Goal: Task Accomplishment & Management: Use online tool/utility

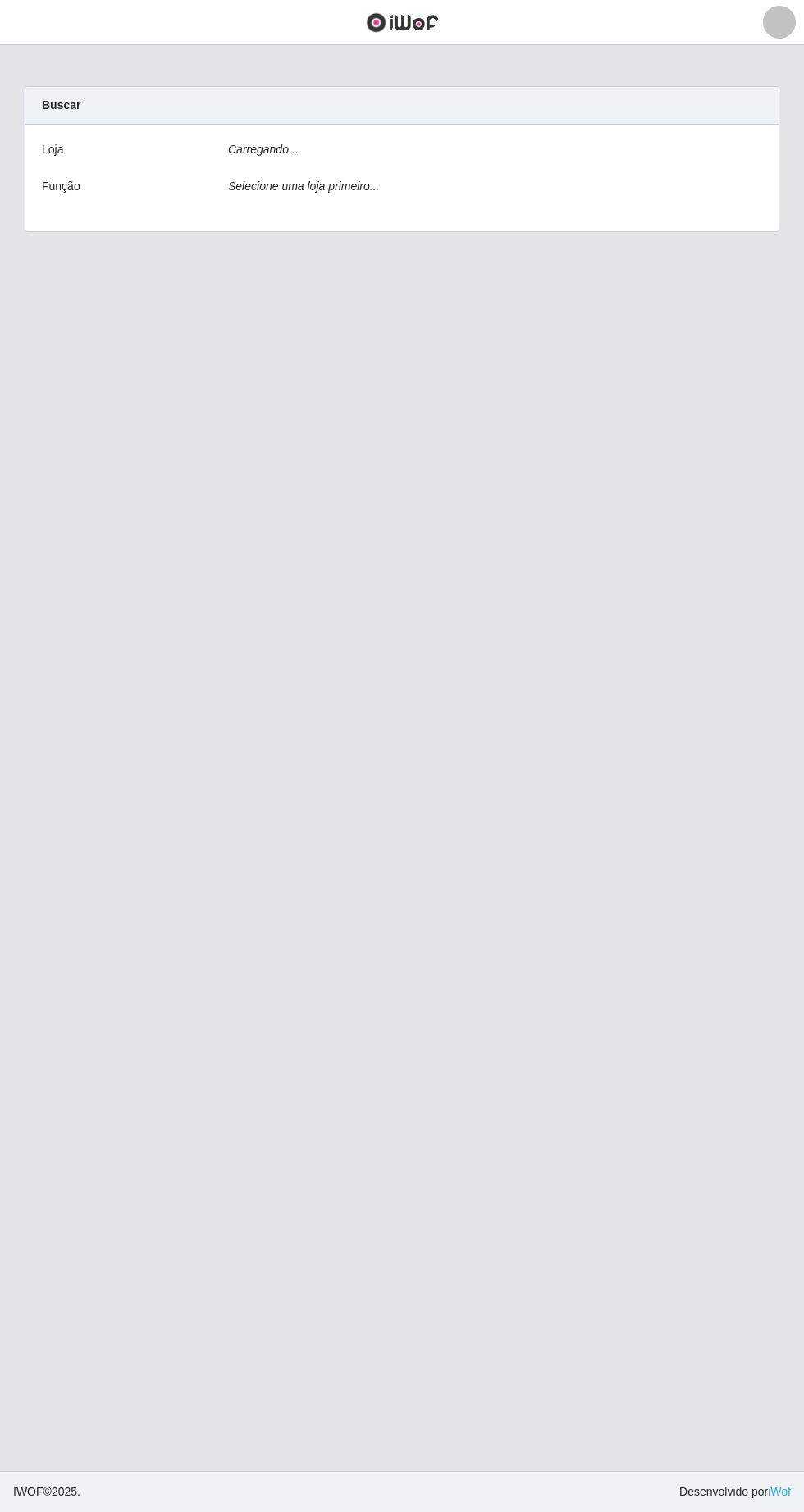
click at [269, 155] on icon "Carregando..." at bounding box center [263, 149] width 70 height 13
click at [255, 151] on icon "Carregando..." at bounding box center [263, 149] width 70 height 13
click at [239, 162] on div "Carregando..." at bounding box center [494, 153] width 559 height 24
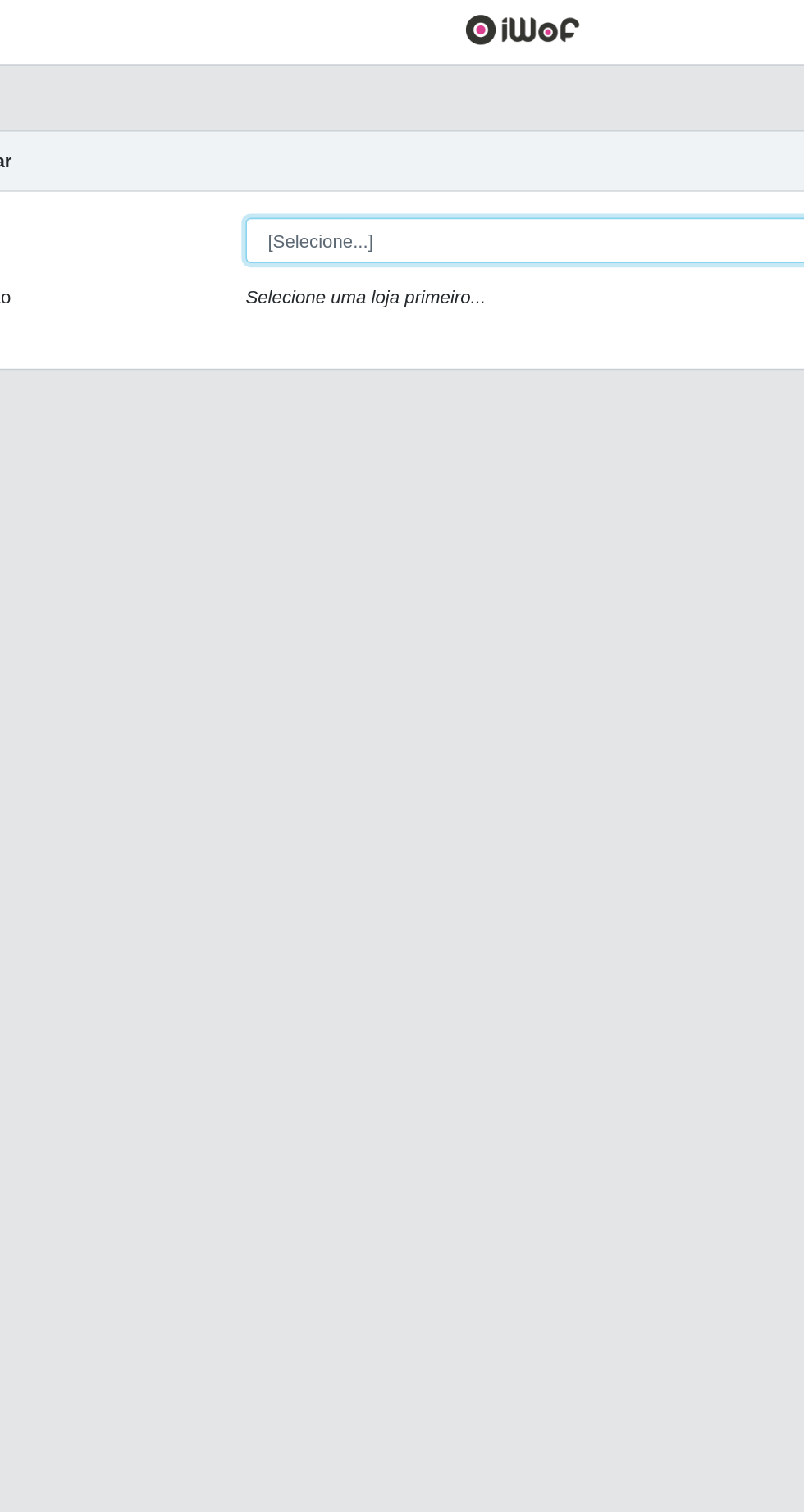
click at [321, 158] on select "[Selecione...] Extrabom - Loja 05 [GEOGRAPHIC_DATA]" at bounding box center [494, 156] width 534 height 29
select select "494"
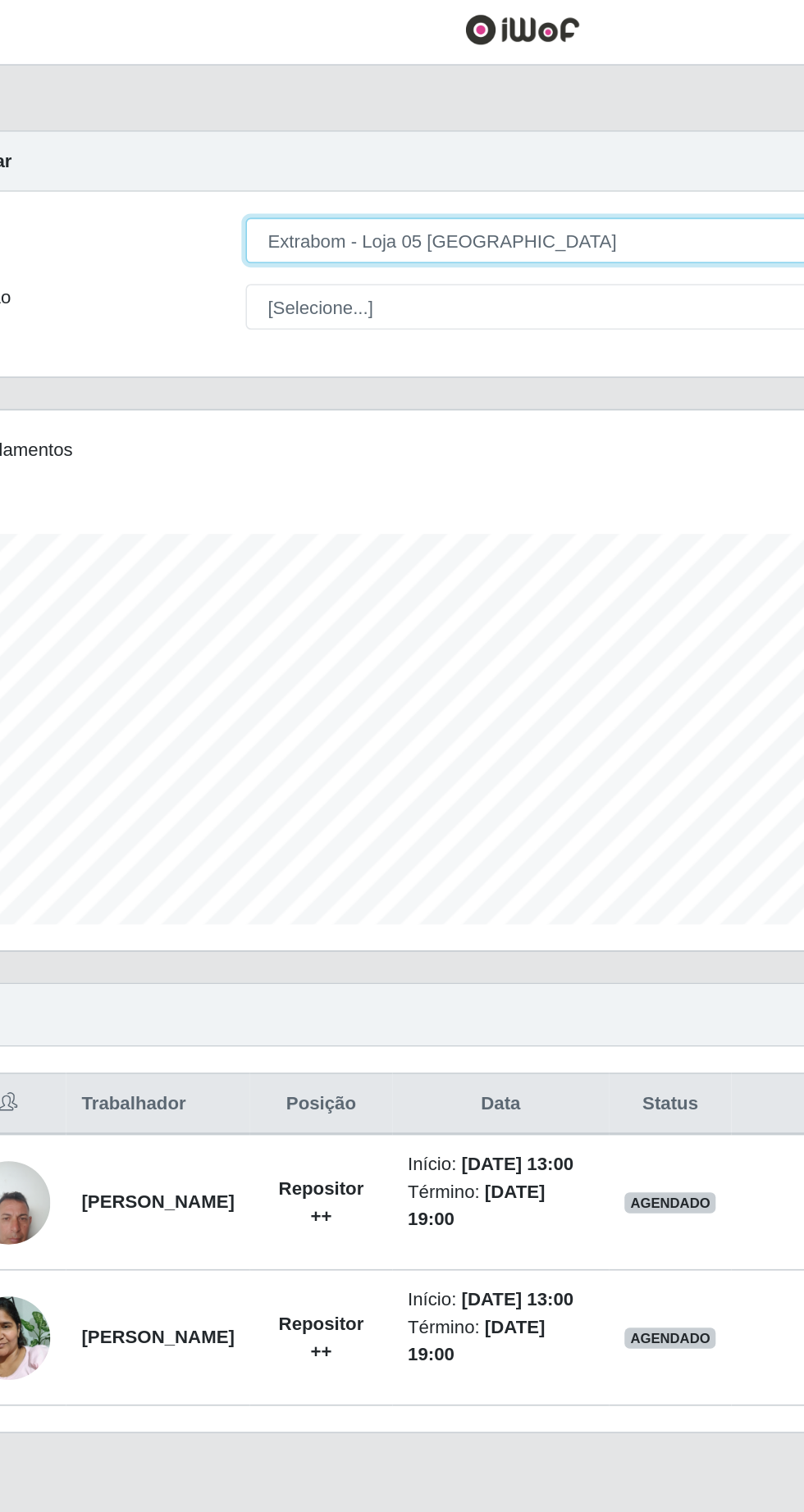
scroll to position [340, 753]
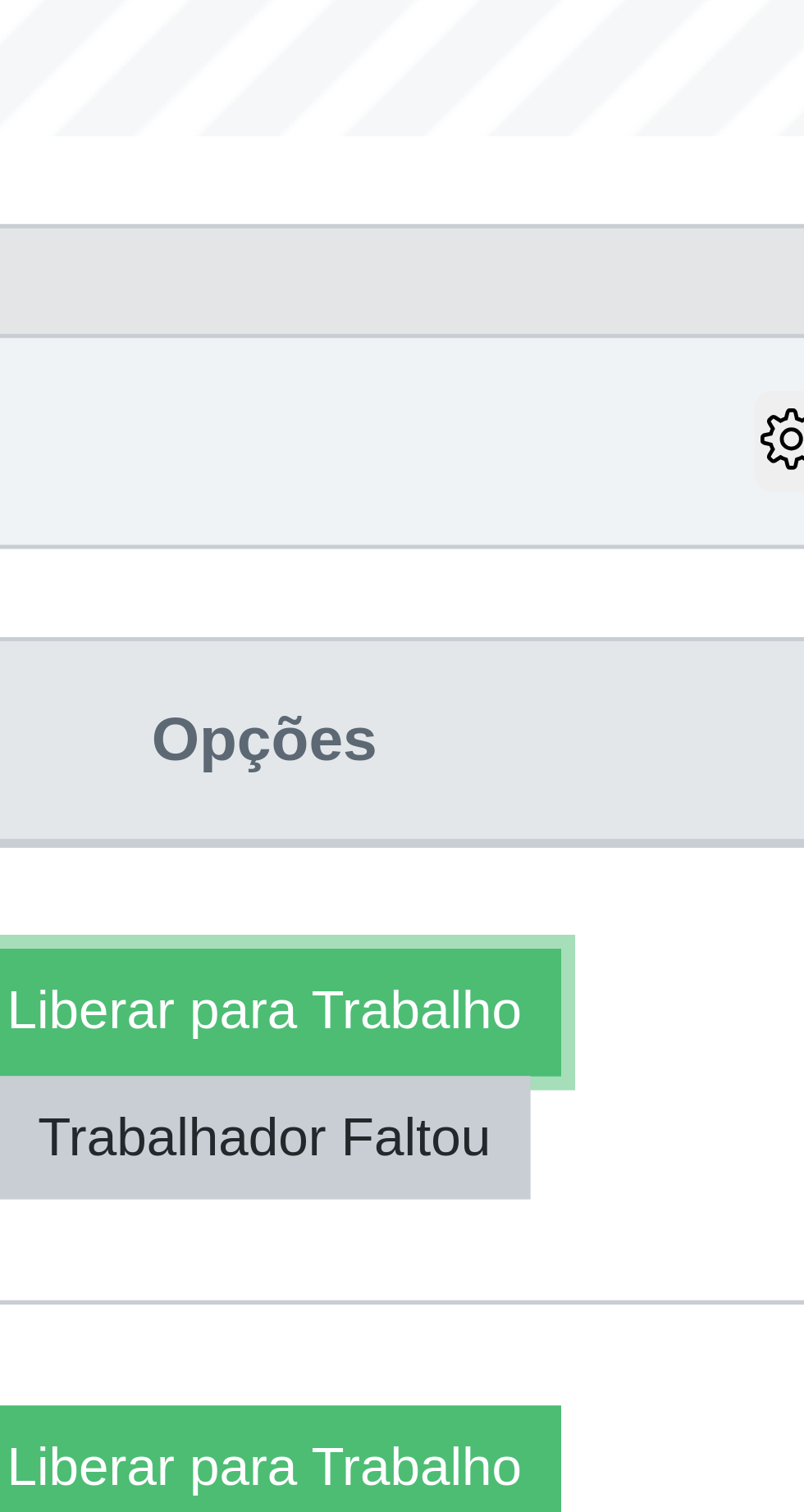
click at [703, 754] on button "Liberar para Trabalho" at bounding box center [647, 750] width 111 height 23
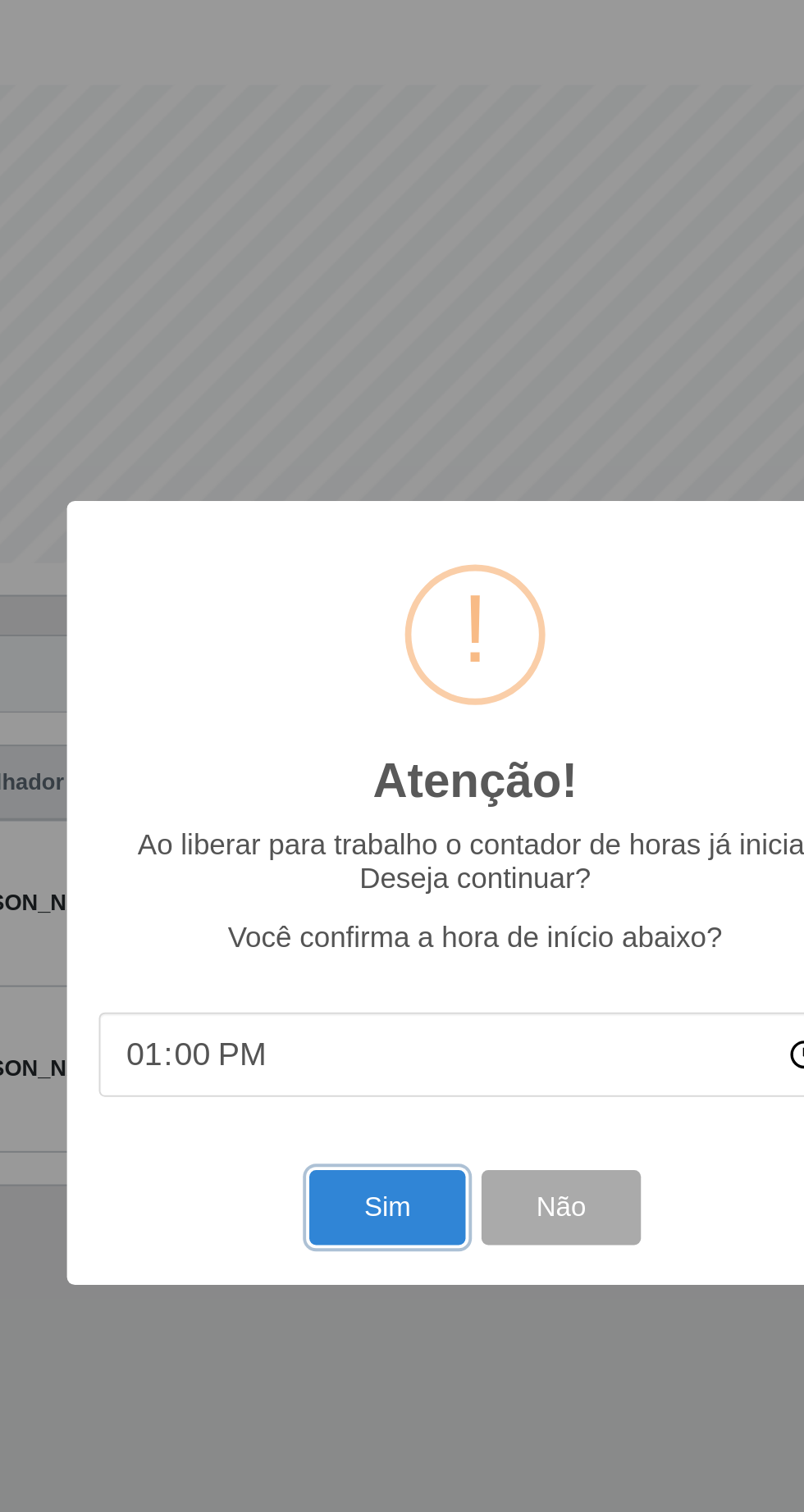
click at [342, 937] on button "Sim" at bounding box center [356, 918] width 80 height 38
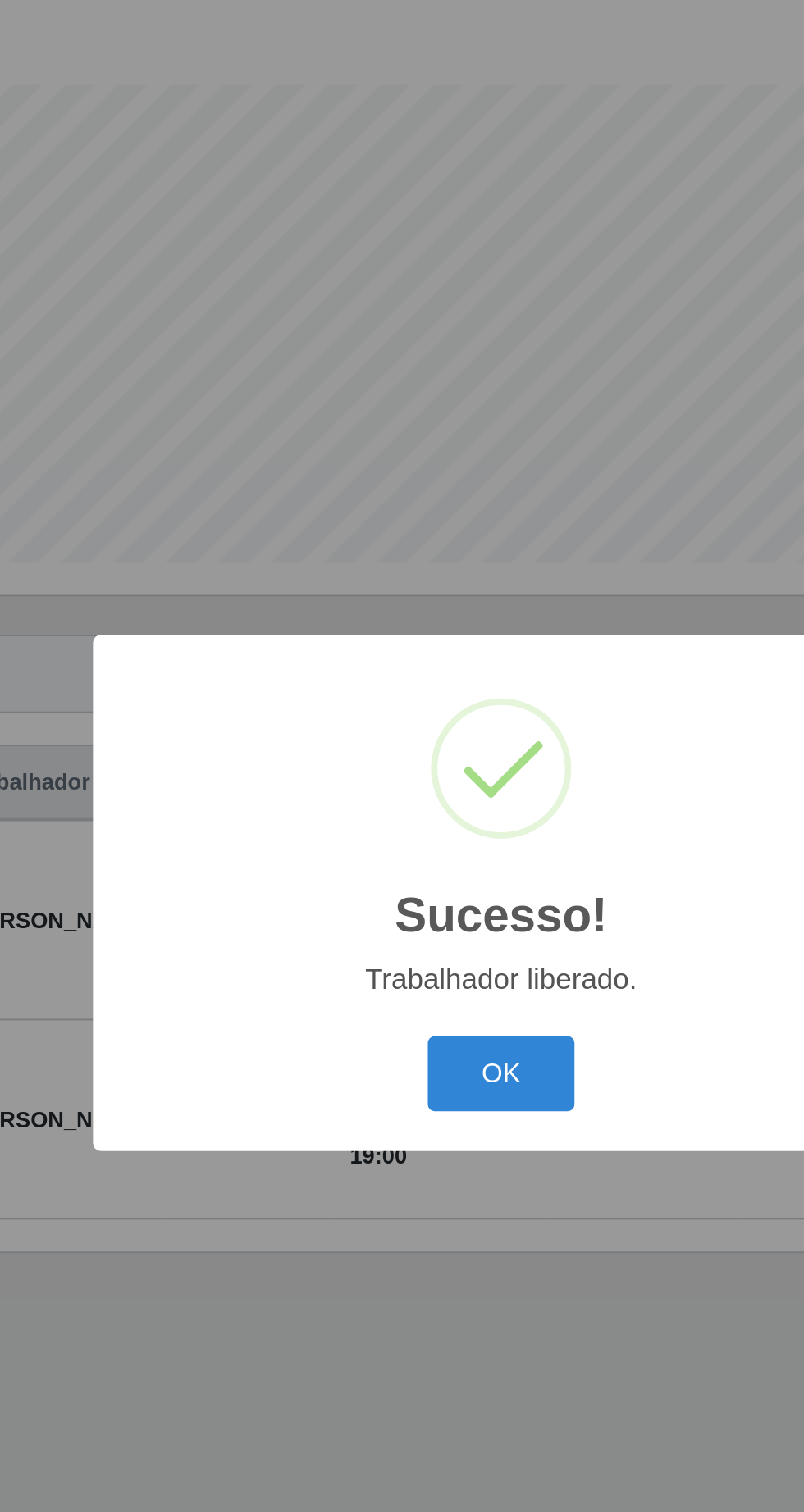
click at [401, 868] on button "OK" at bounding box center [402, 849] width 76 height 38
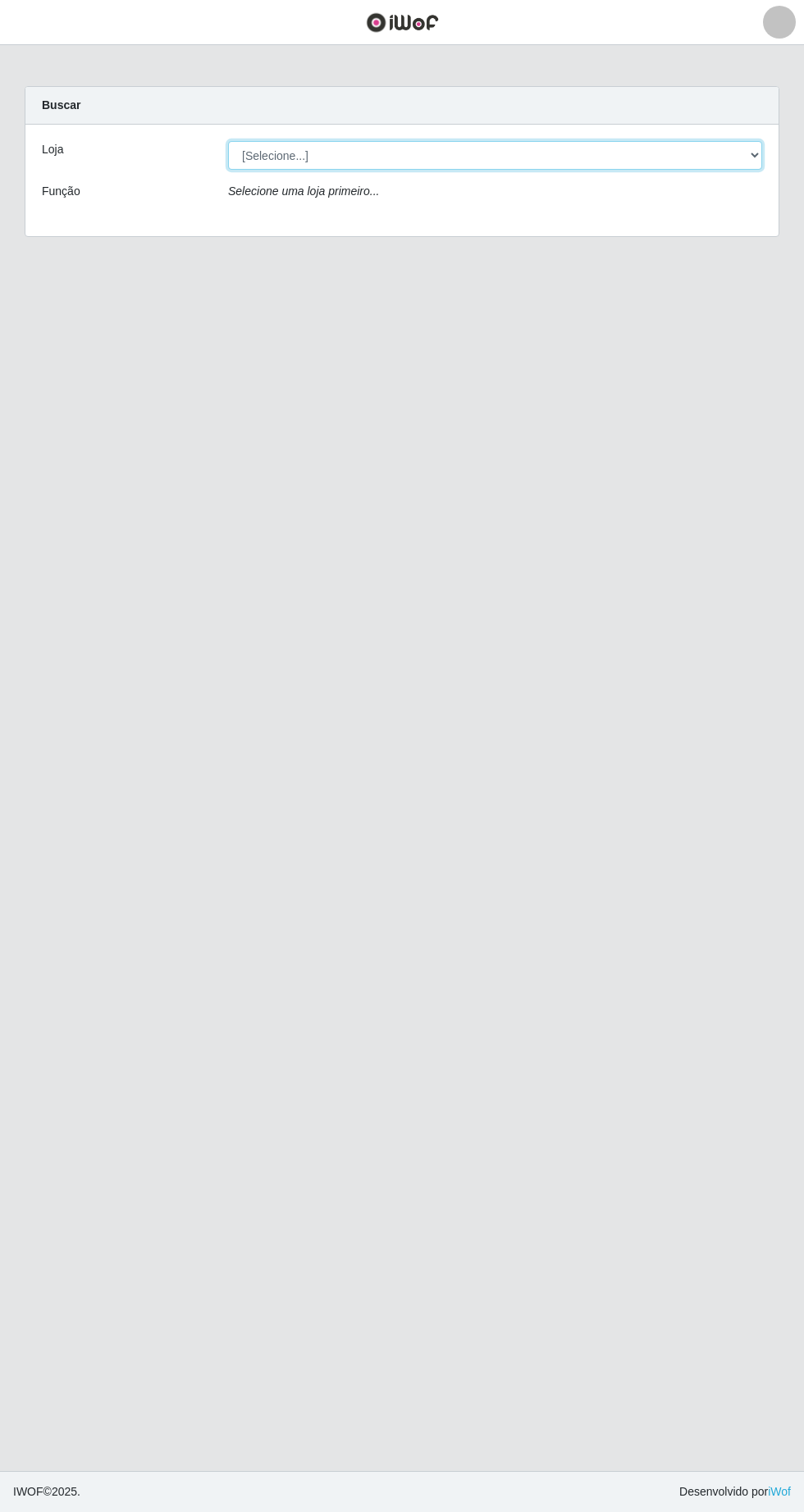
click at [342, 161] on select "[Selecione...] Extrabom - Loja 05 [GEOGRAPHIC_DATA]" at bounding box center [494, 156] width 534 height 29
select select "494"
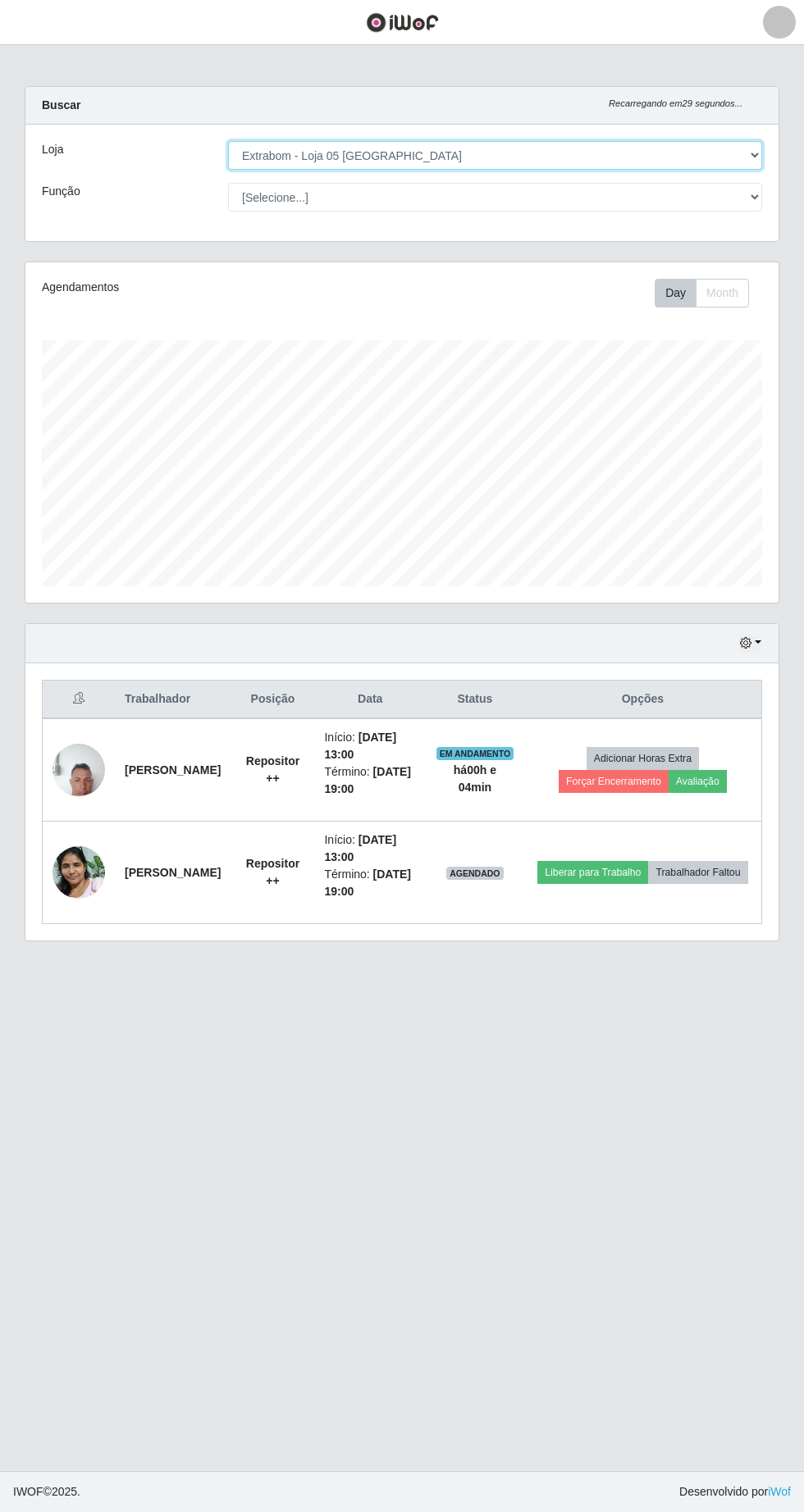
scroll to position [340, 753]
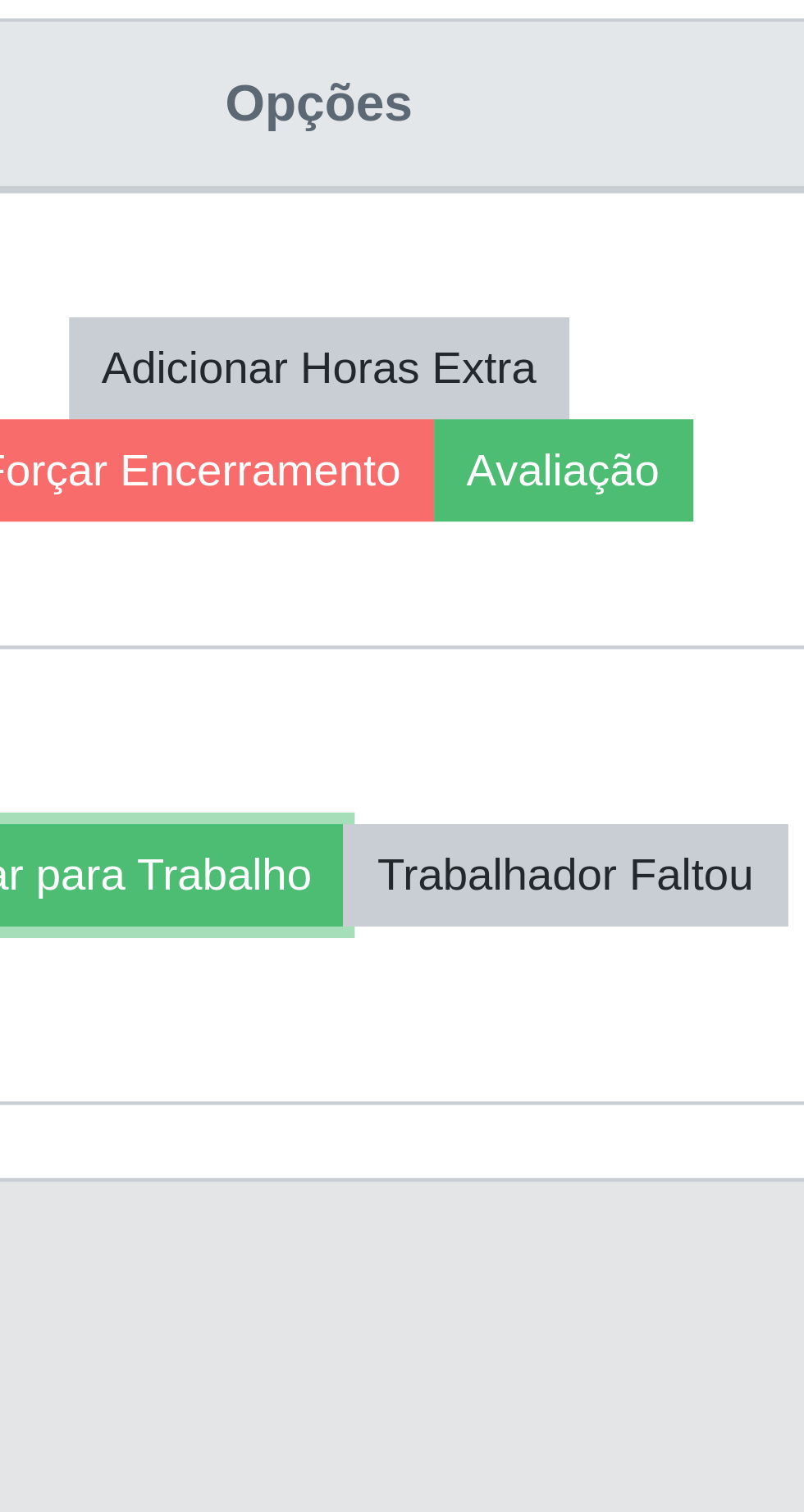
click at [648, 862] on button "Liberar para Trabalho" at bounding box center [592, 873] width 111 height 23
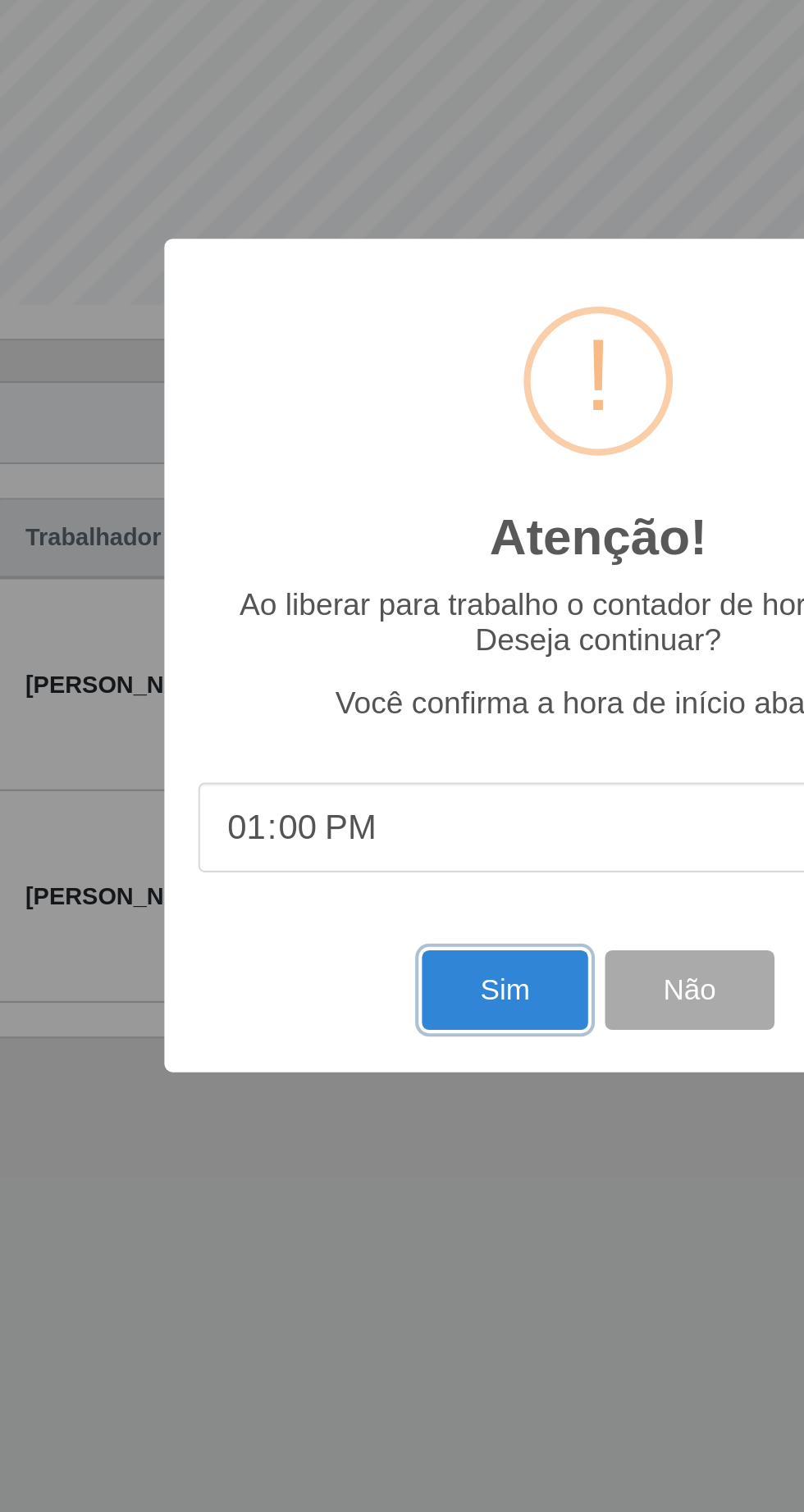
click at [358, 915] on button "Sim" at bounding box center [356, 918] width 80 height 38
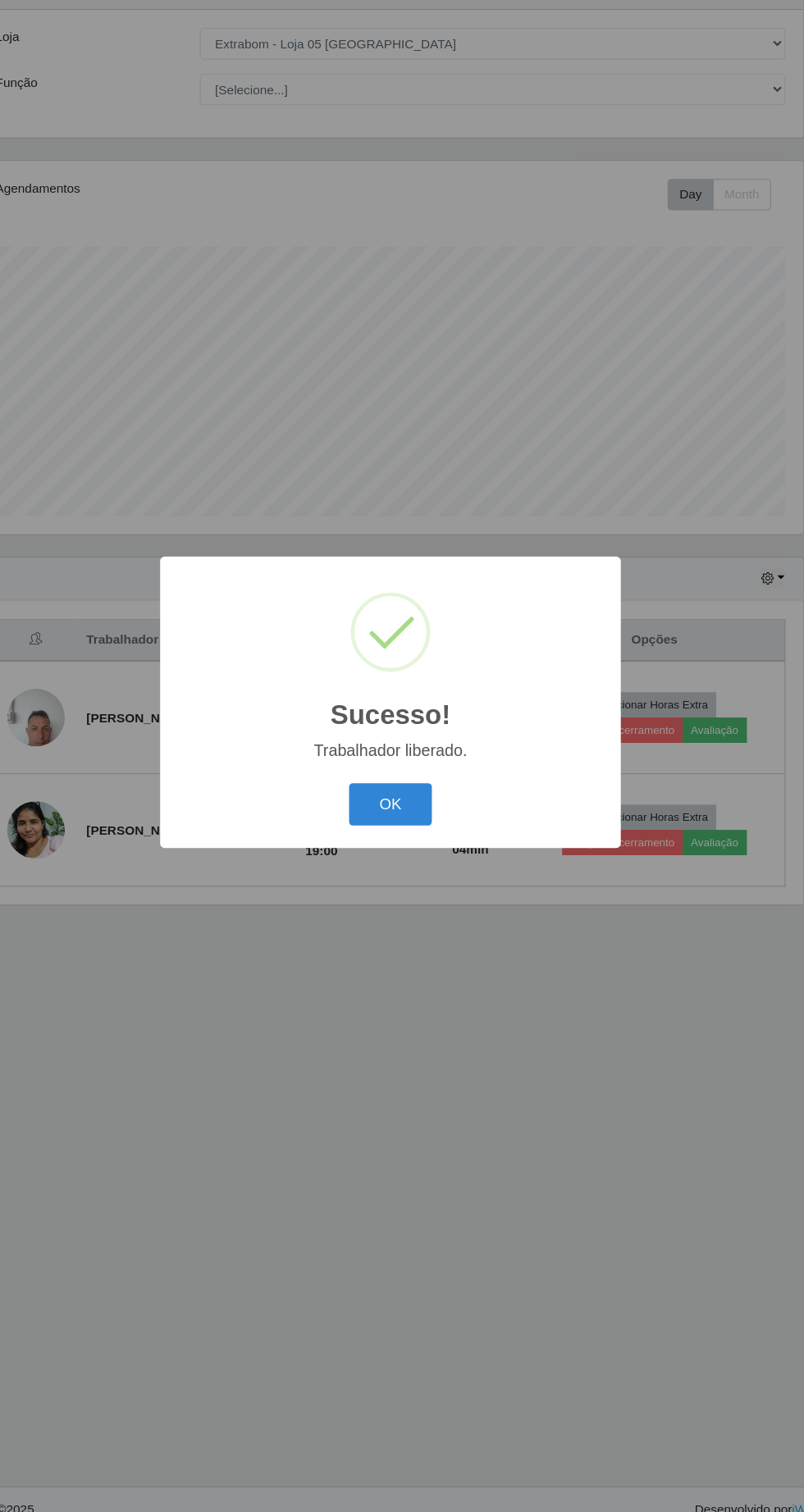
click at [404, 855] on button "OK" at bounding box center [402, 849] width 76 height 38
